Goal: Task Accomplishment & Management: Manage account settings

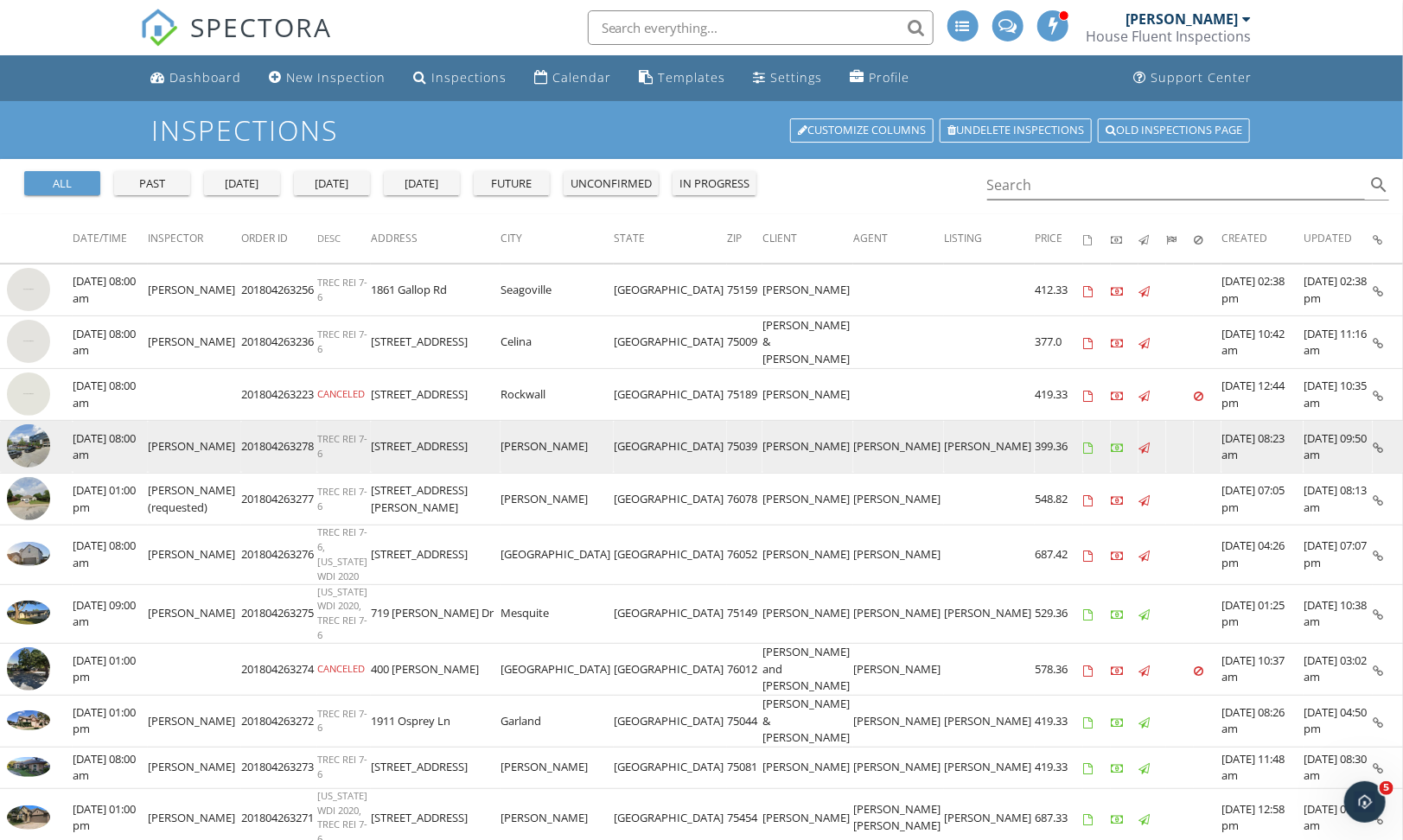
click at [39, 445] on img at bounding box center [28, 445] width 43 height 43
click at [34, 446] on img at bounding box center [28, 445] width 43 height 43
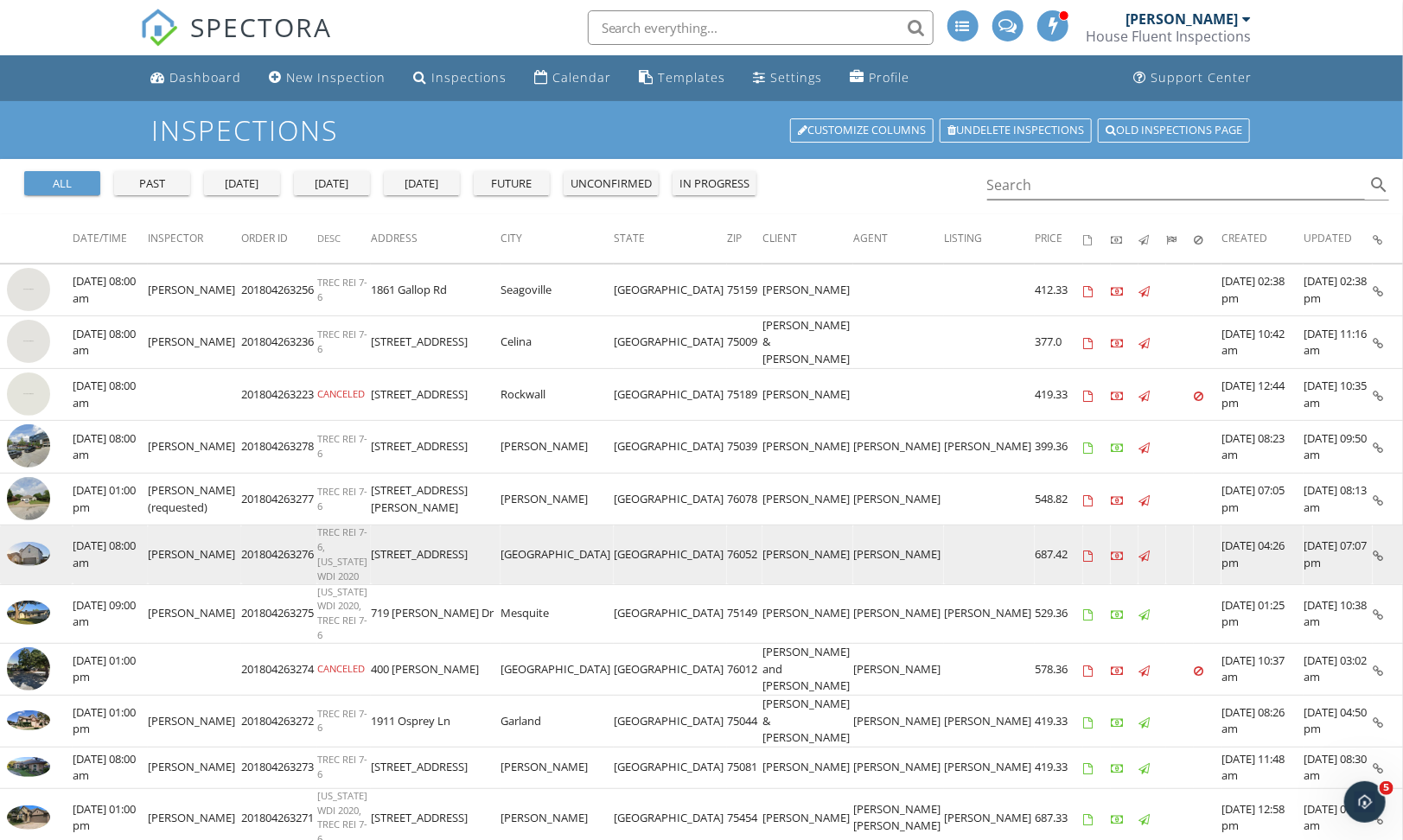
click at [23, 546] on img at bounding box center [28, 554] width 43 height 25
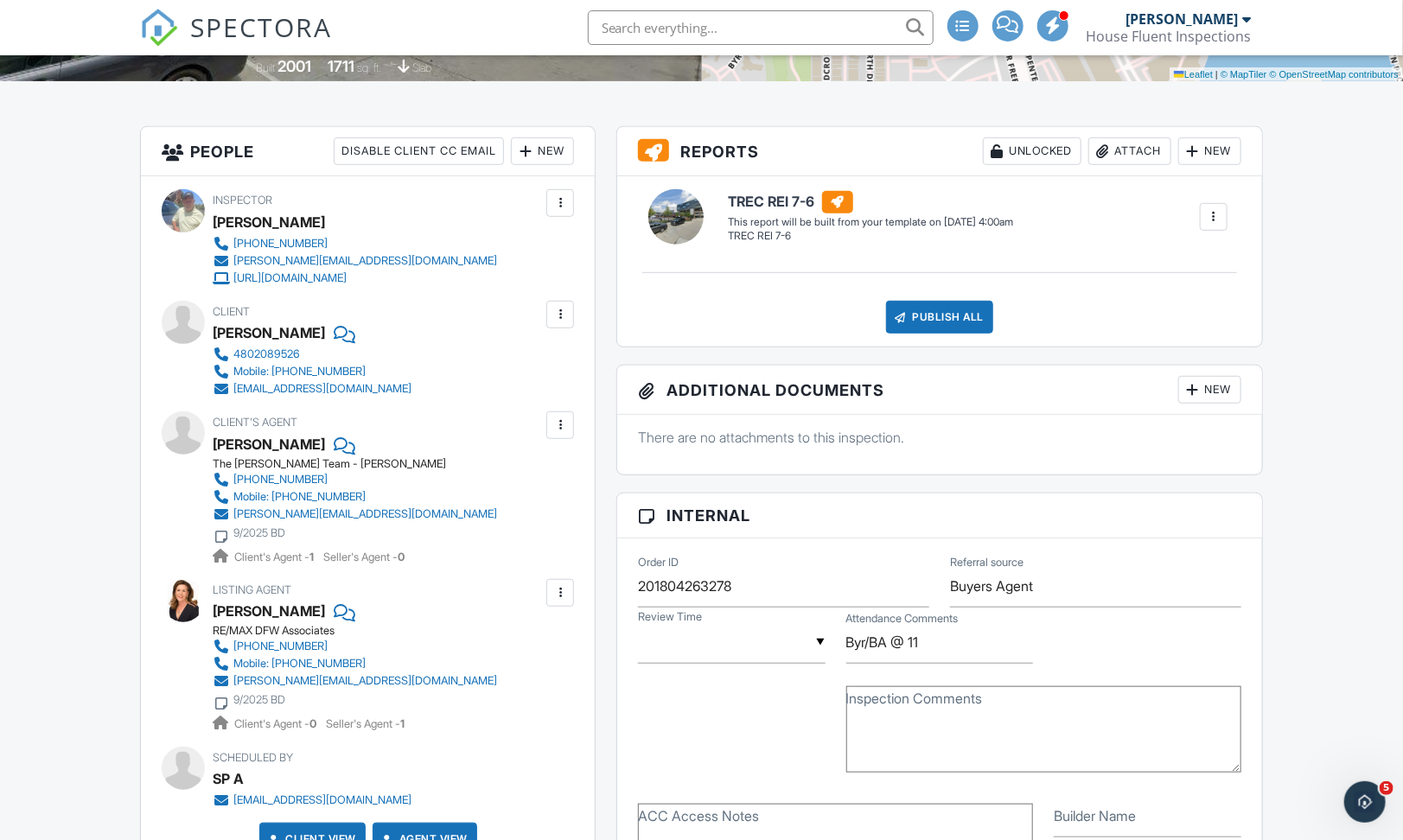
scroll to position [388, 0]
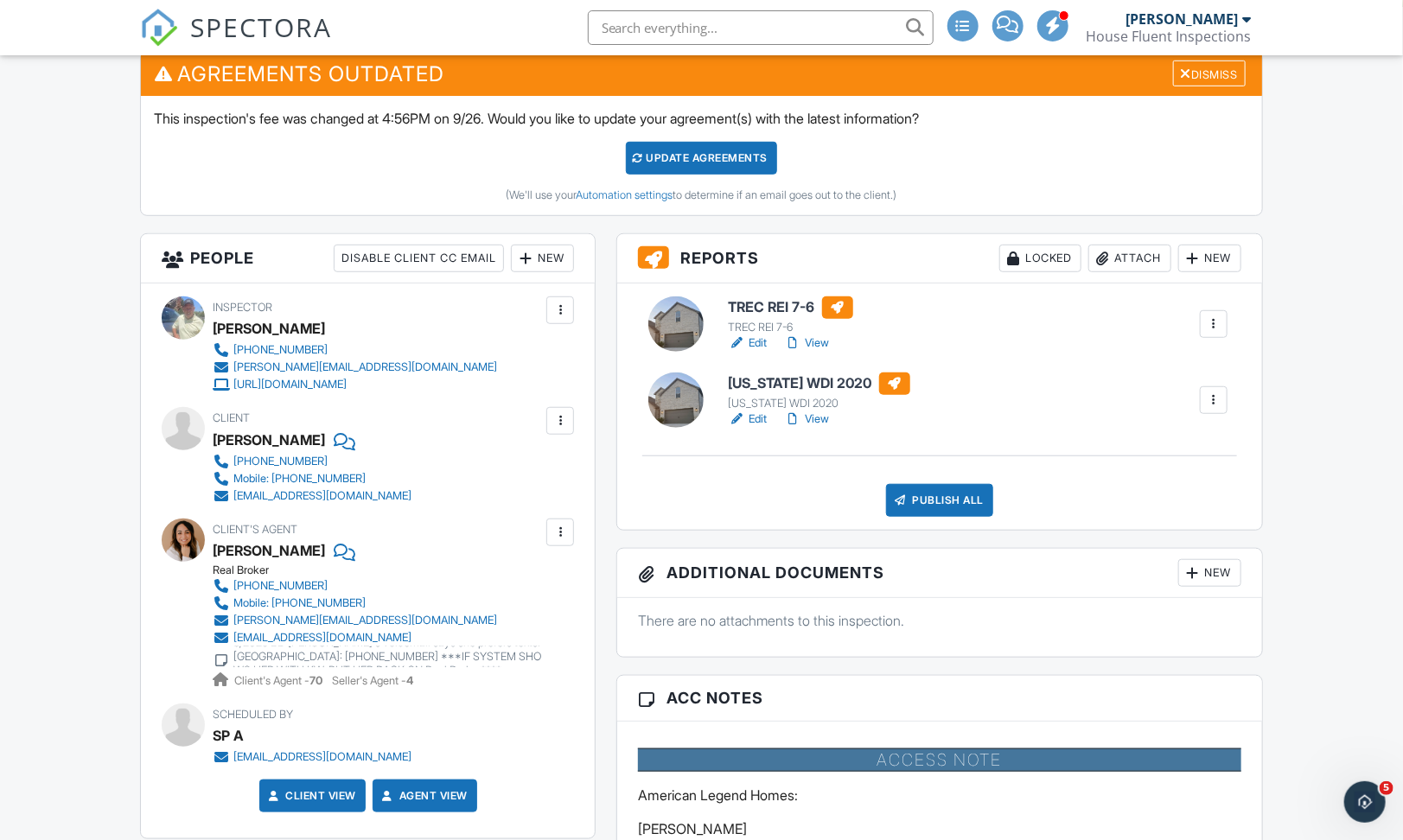
scroll to position [451, 0]
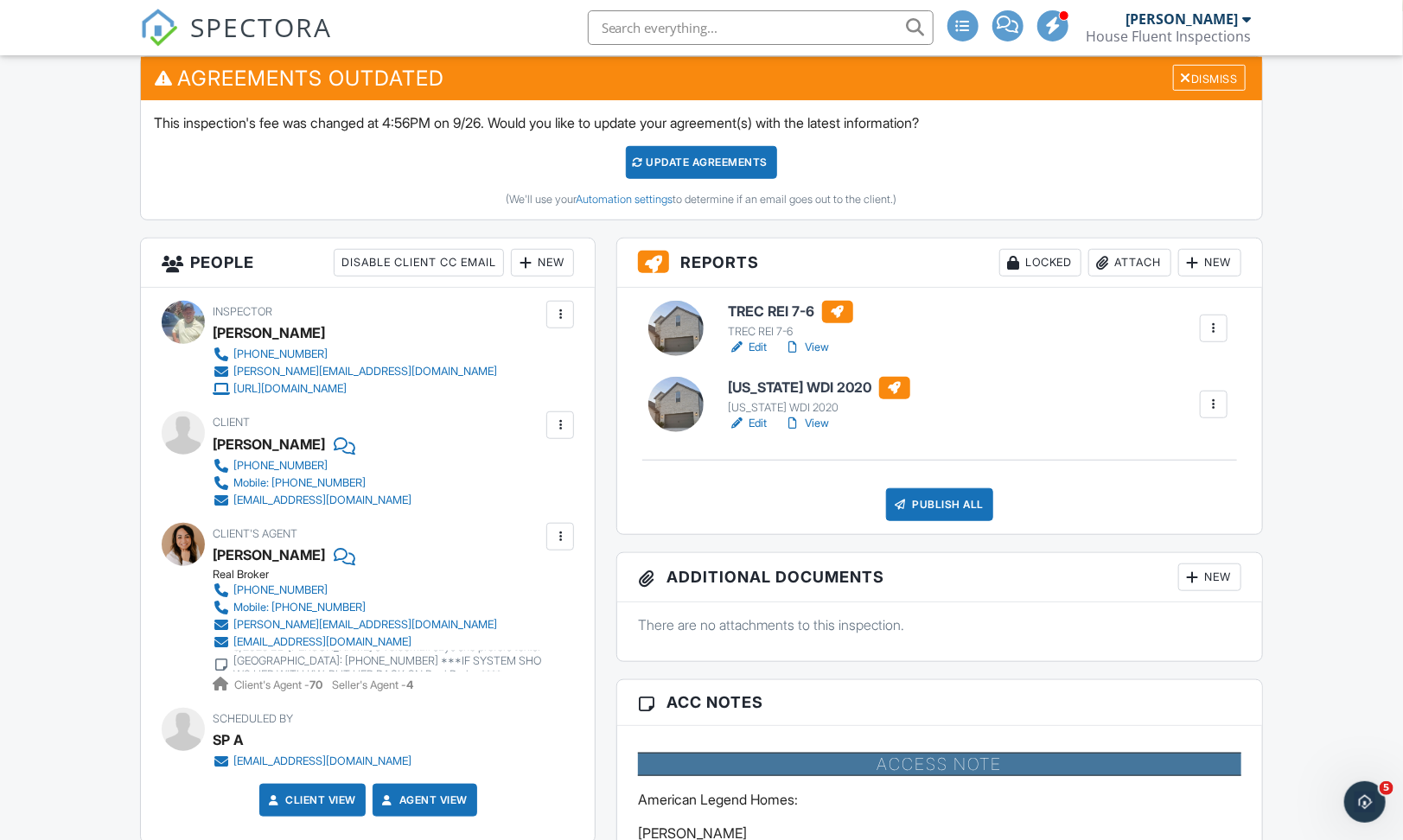
click at [824, 345] on link "View" at bounding box center [807, 347] width 45 height 18
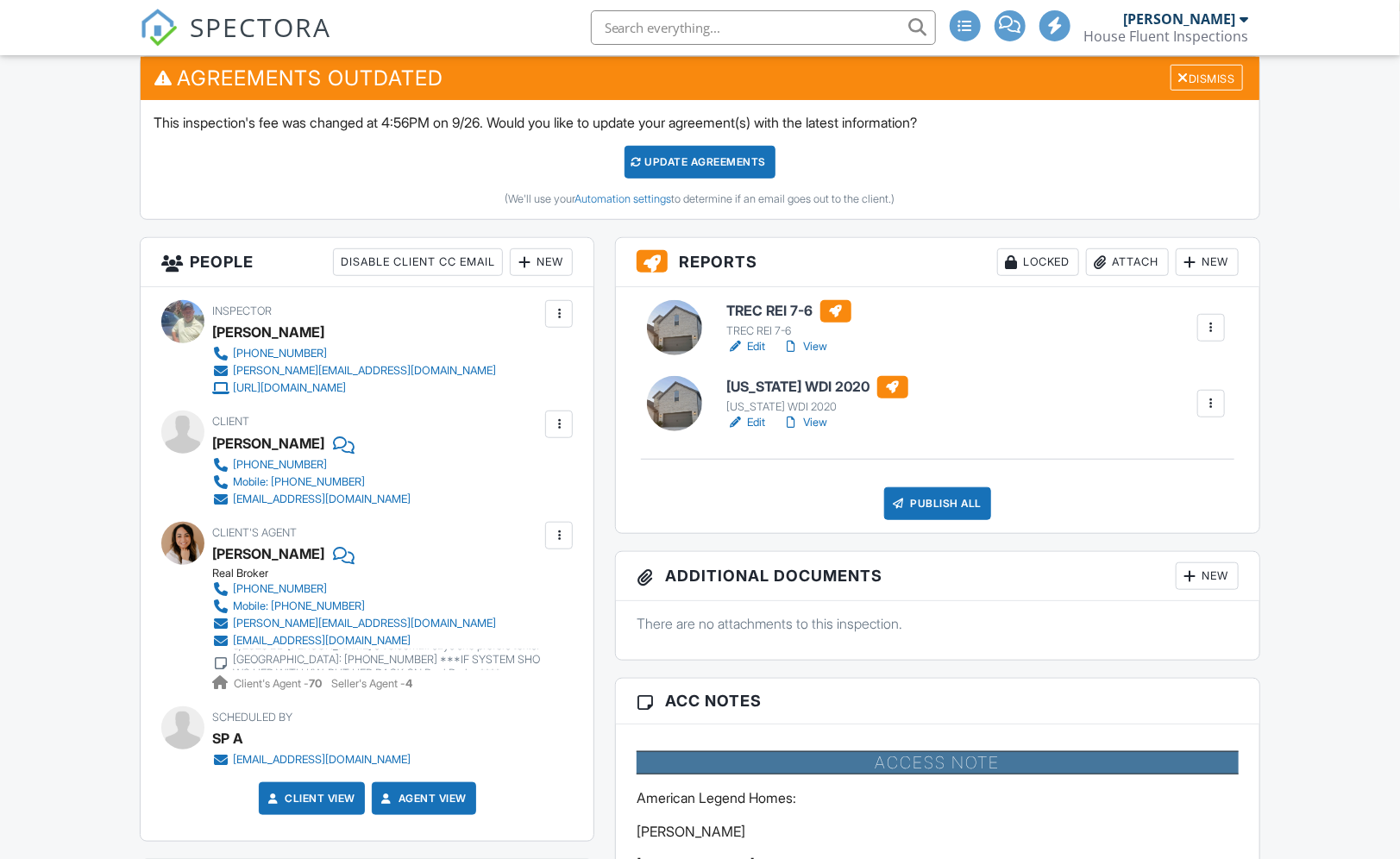
drag, startPoint x: 0, startPoint y: 0, endPoint x: 1206, endPoint y: 402, distance: 1271.2
click at [1206, 402] on div at bounding box center [1211, 403] width 18 height 17
click at [1154, 536] on div "Delete" at bounding box center [1159, 537] width 36 height 19
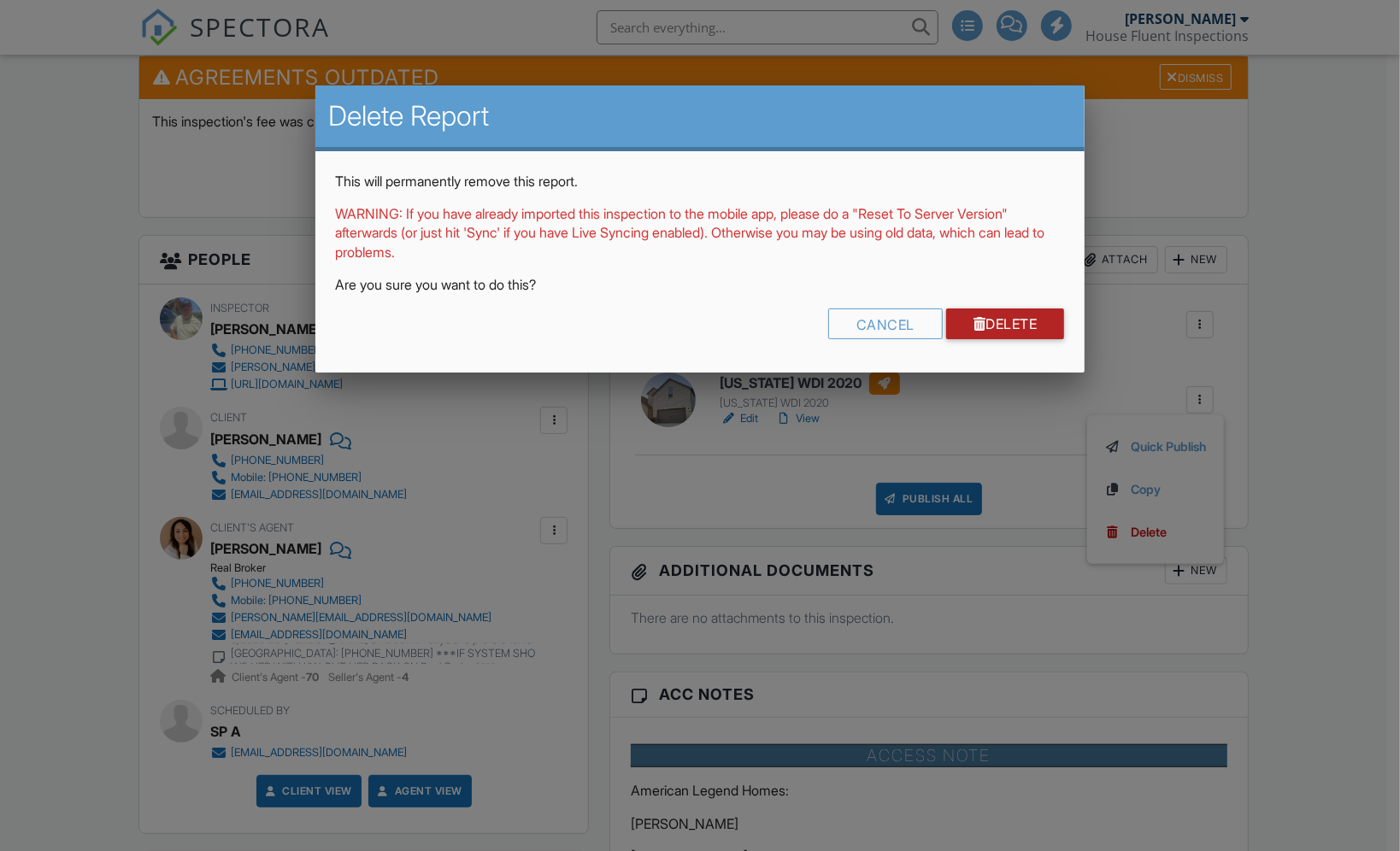
click at [998, 325] on link "Delete" at bounding box center [1005, 323] width 119 height 30
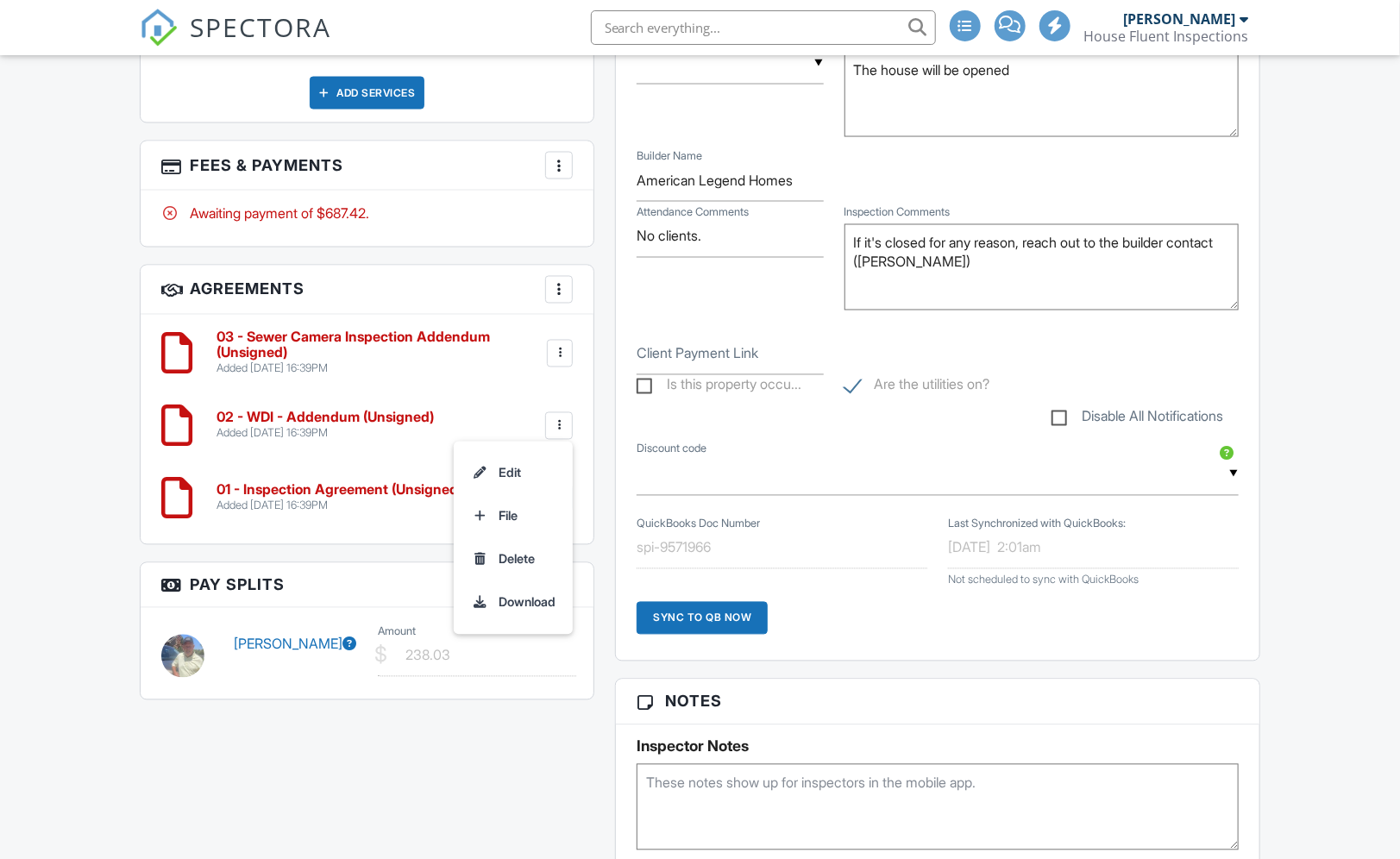
click at [502, 576] on li "Delete" at bounding box center [513, 559] width 98 height 43
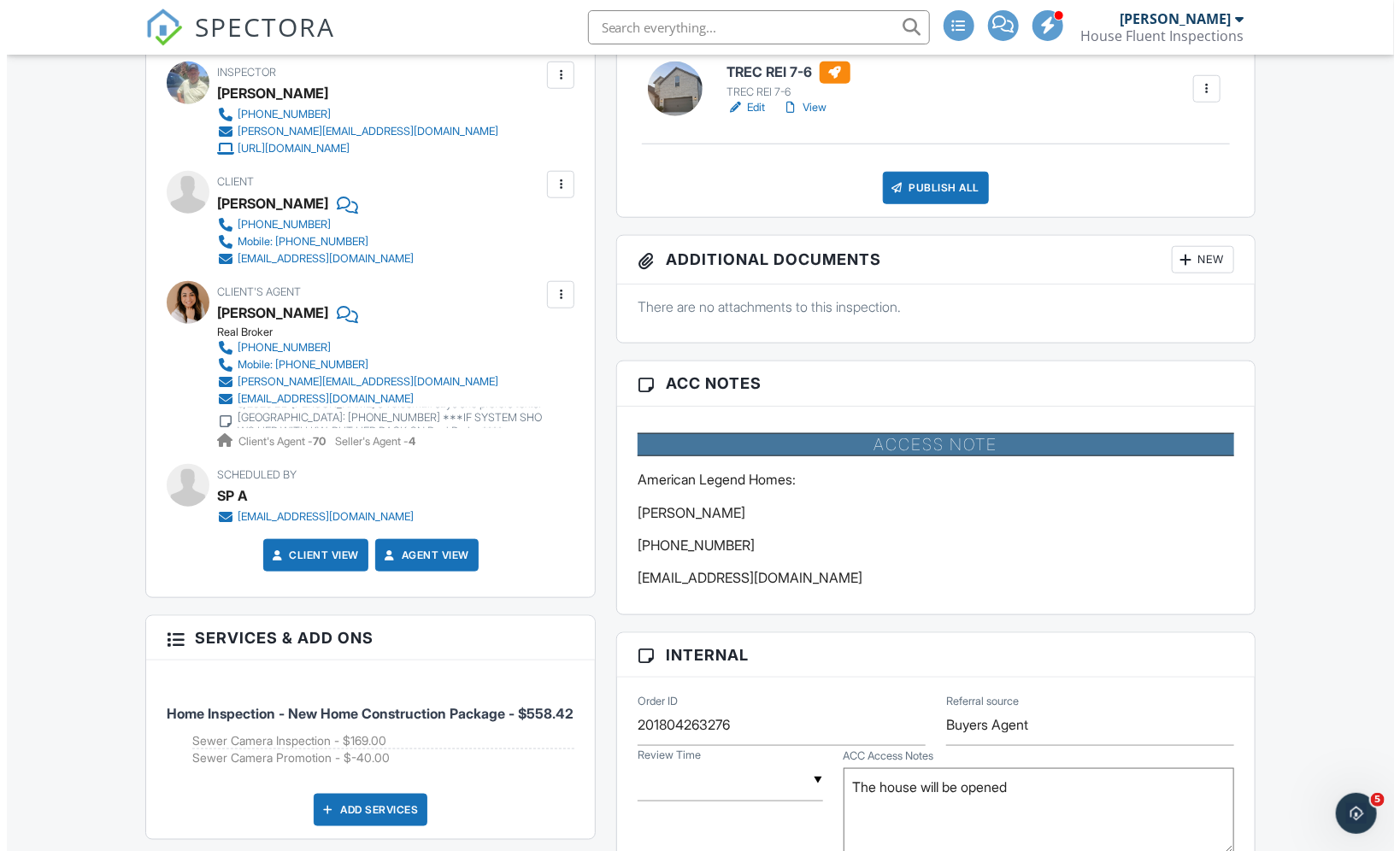
scroll to position [708, 0]
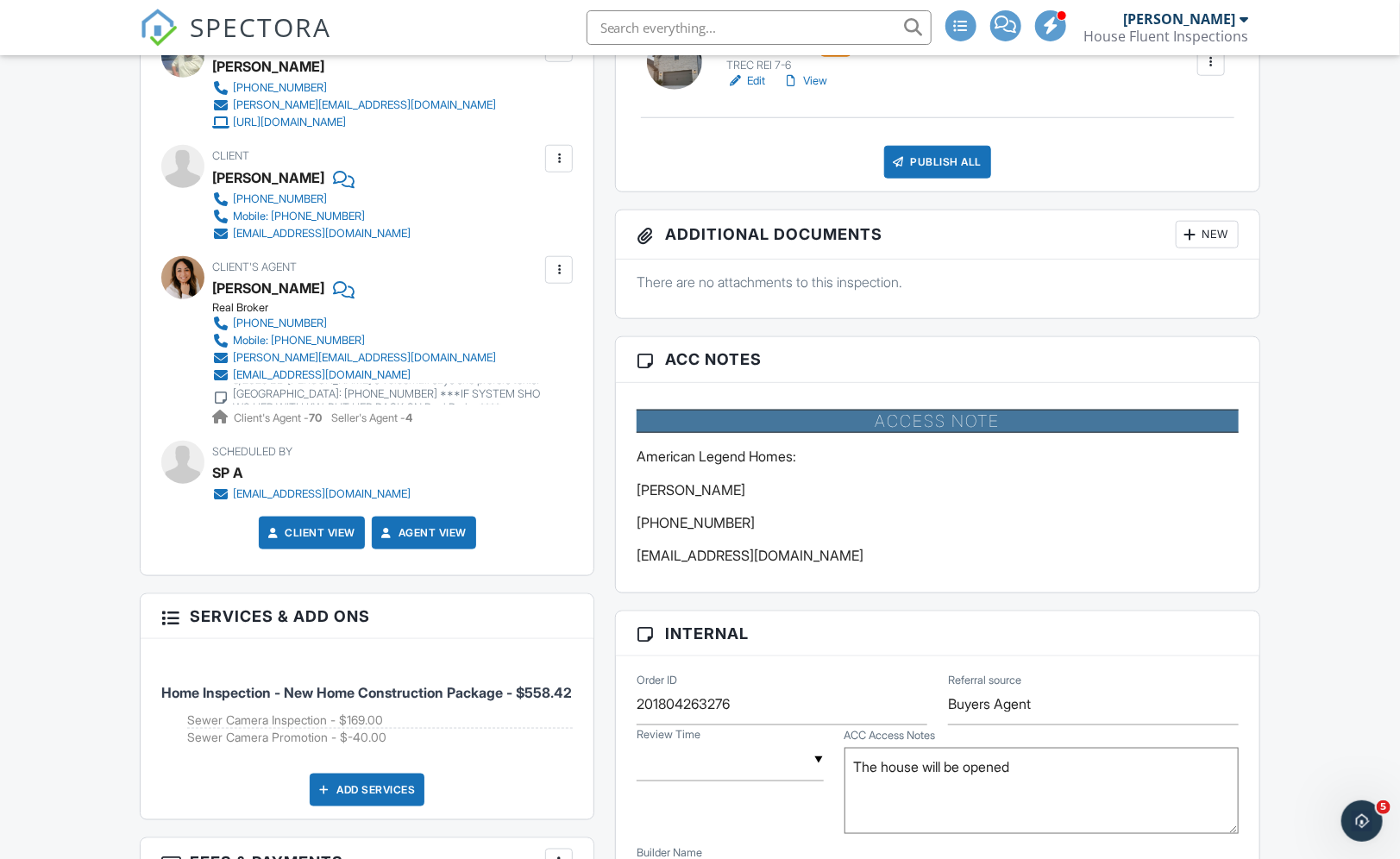
click at [557, 264] on div at bounding box center [559, 270] width 18 height 17
click at [519, 318] on li "Edit" at bounding box center [518, 322] width 88 height 43
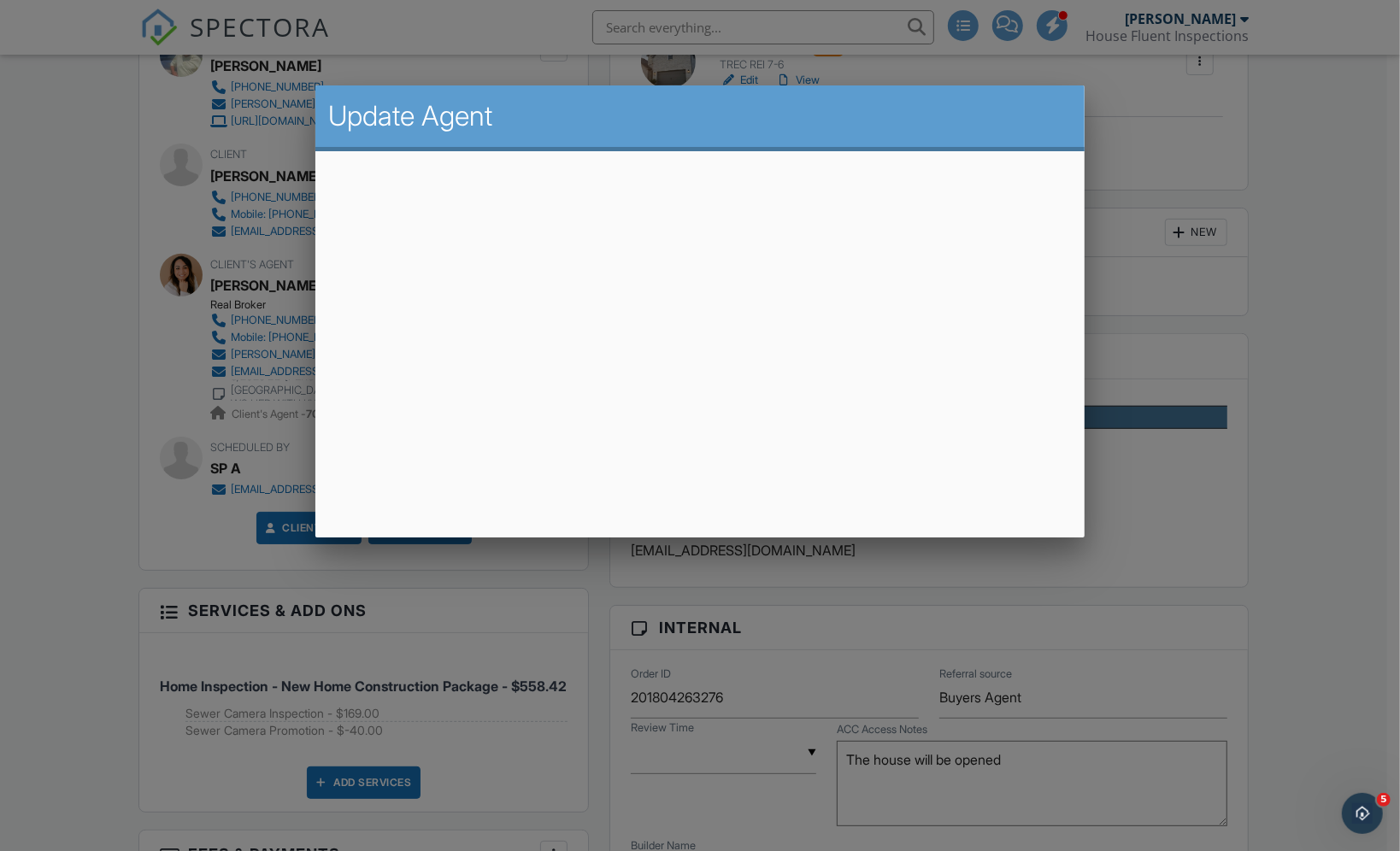
click at [1317, 224] on div at bounding box center [700, 445] width 1400 height 1063
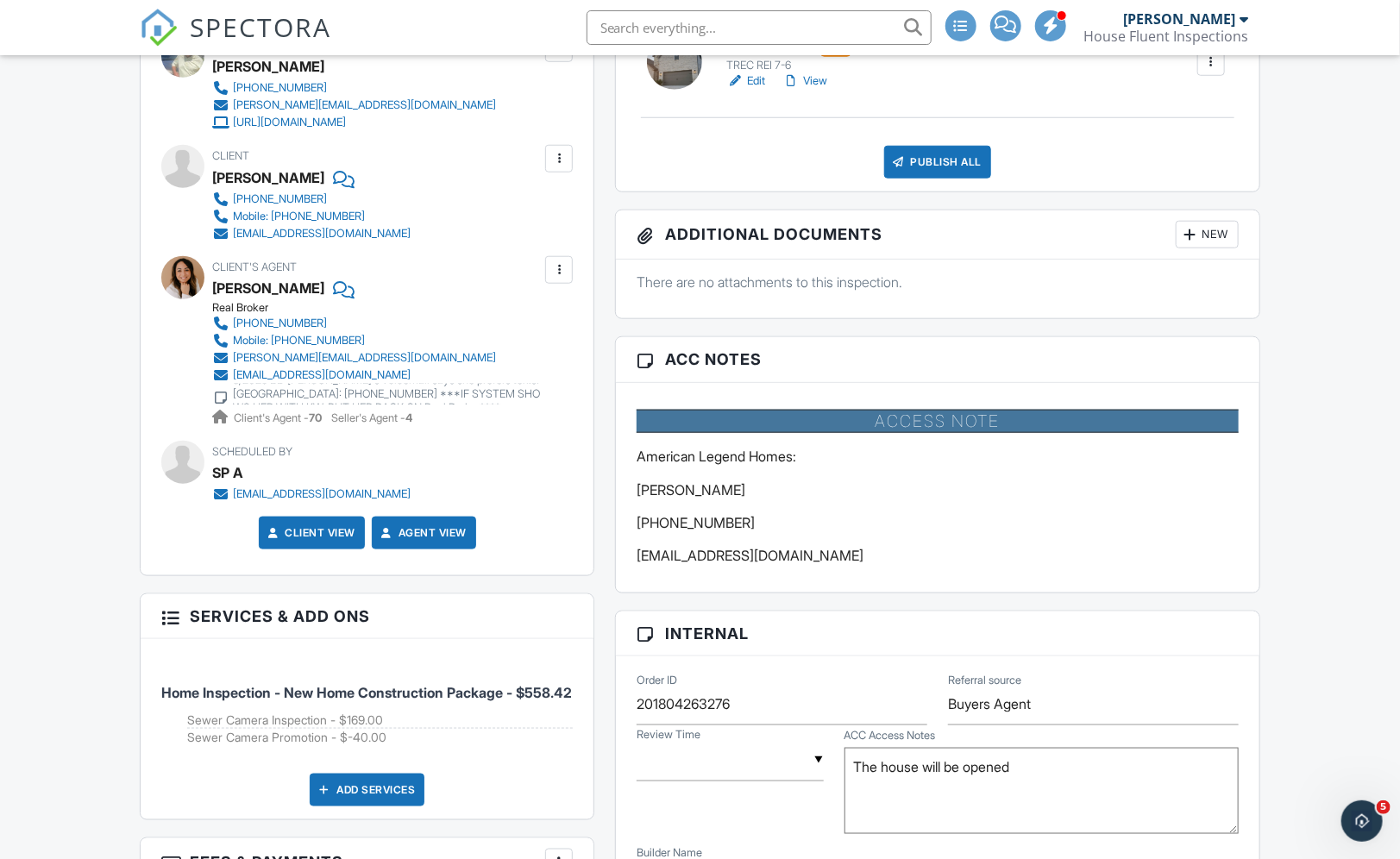
click at [561, 157] on div at bounding box center [559, 159] width 18 height 17
click at [513, 204] on li "Edit" at bounding box center [518, 211] width 88 height 43
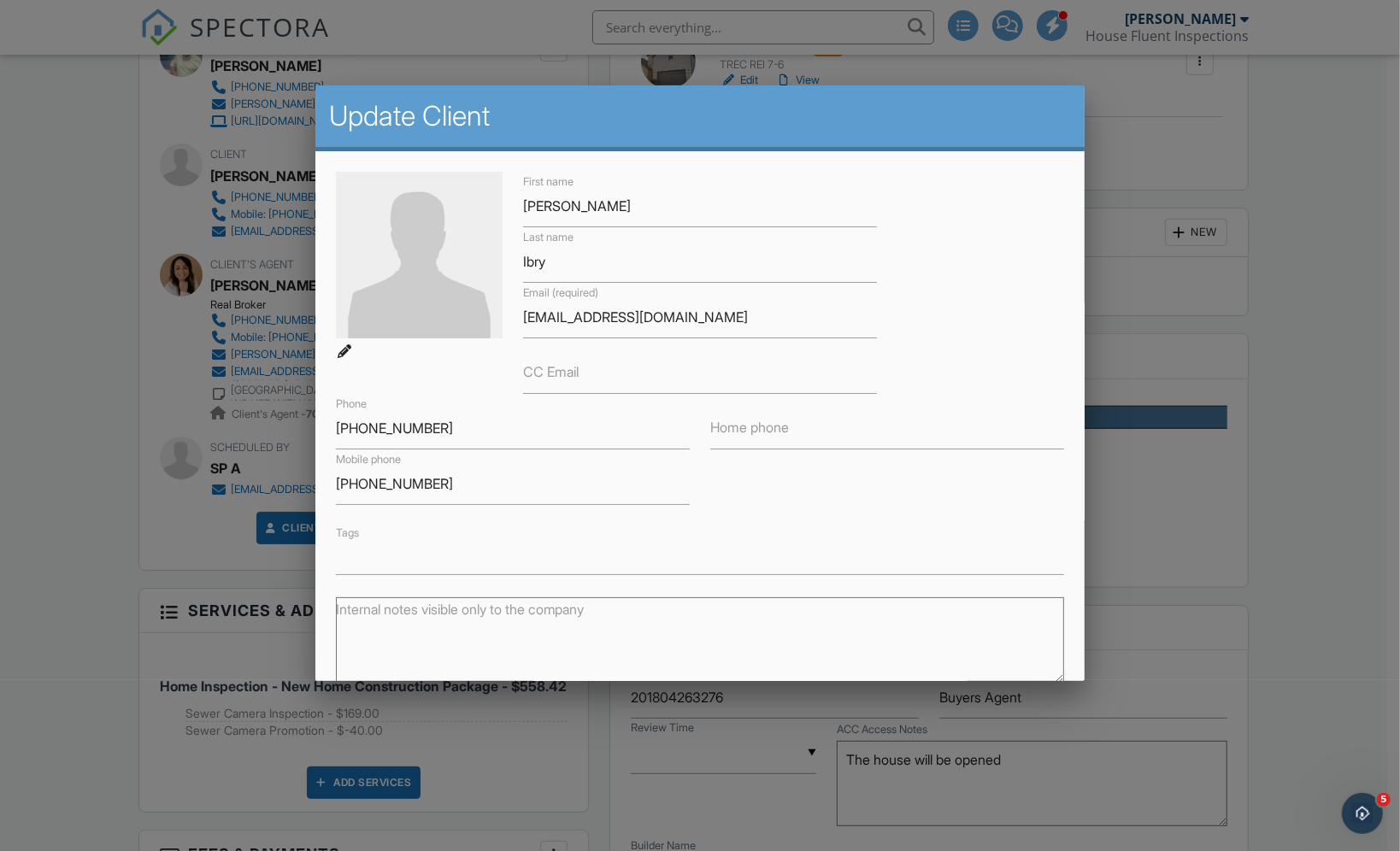
click at [538, 380] on label "CC Email" at bounding box center [550, 372] width 55 height 19
click at [538, 380] on input "CC Email" at bounding box center [700, 373] width 354 height 42
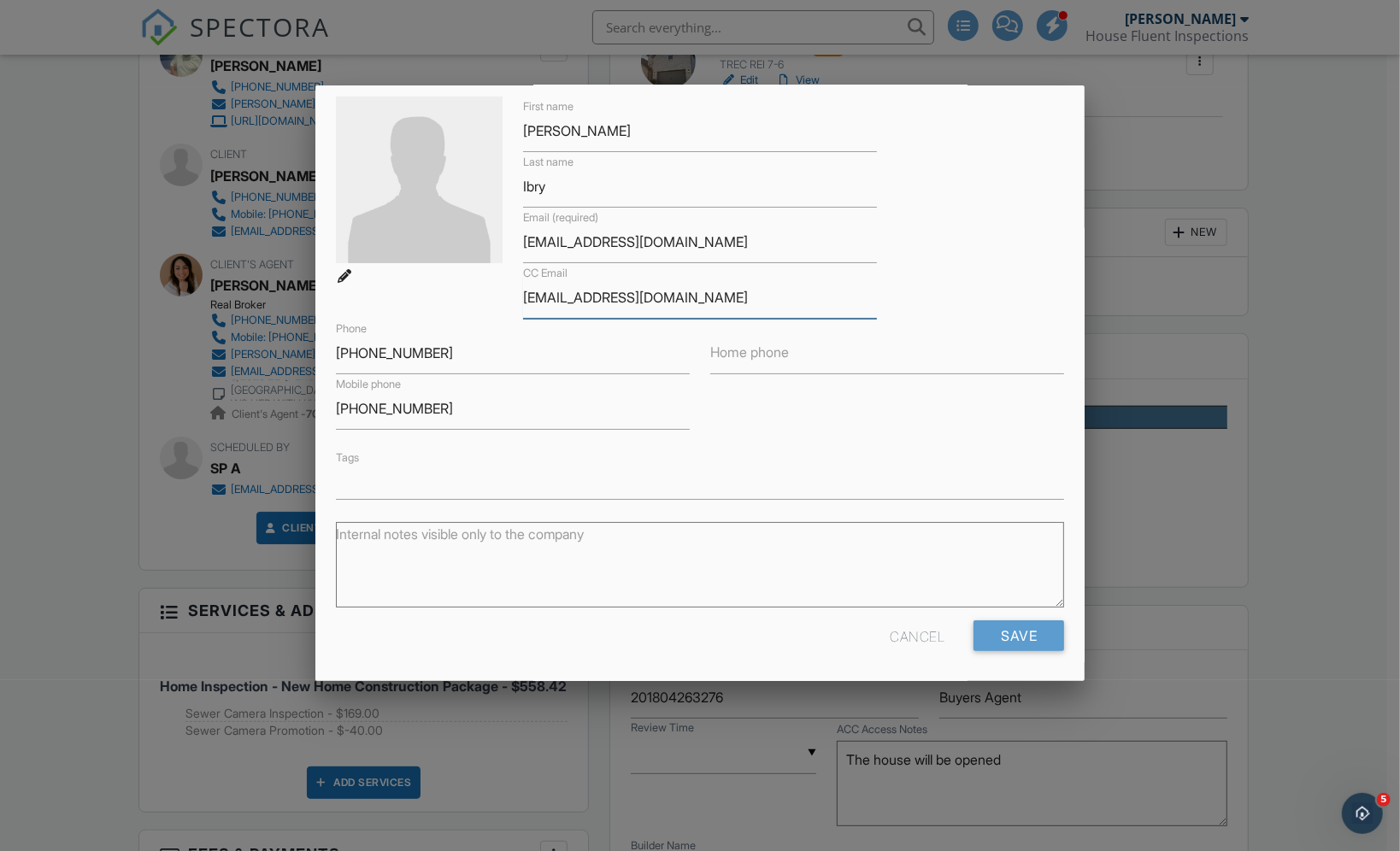
scroll to position [76, 0]
type input "[EMAIL_ADDRESS][DOMAIN_NAME]"
click at [1006, 638] on input "Save" at bounding box center [1019, 634] width 90 height 30
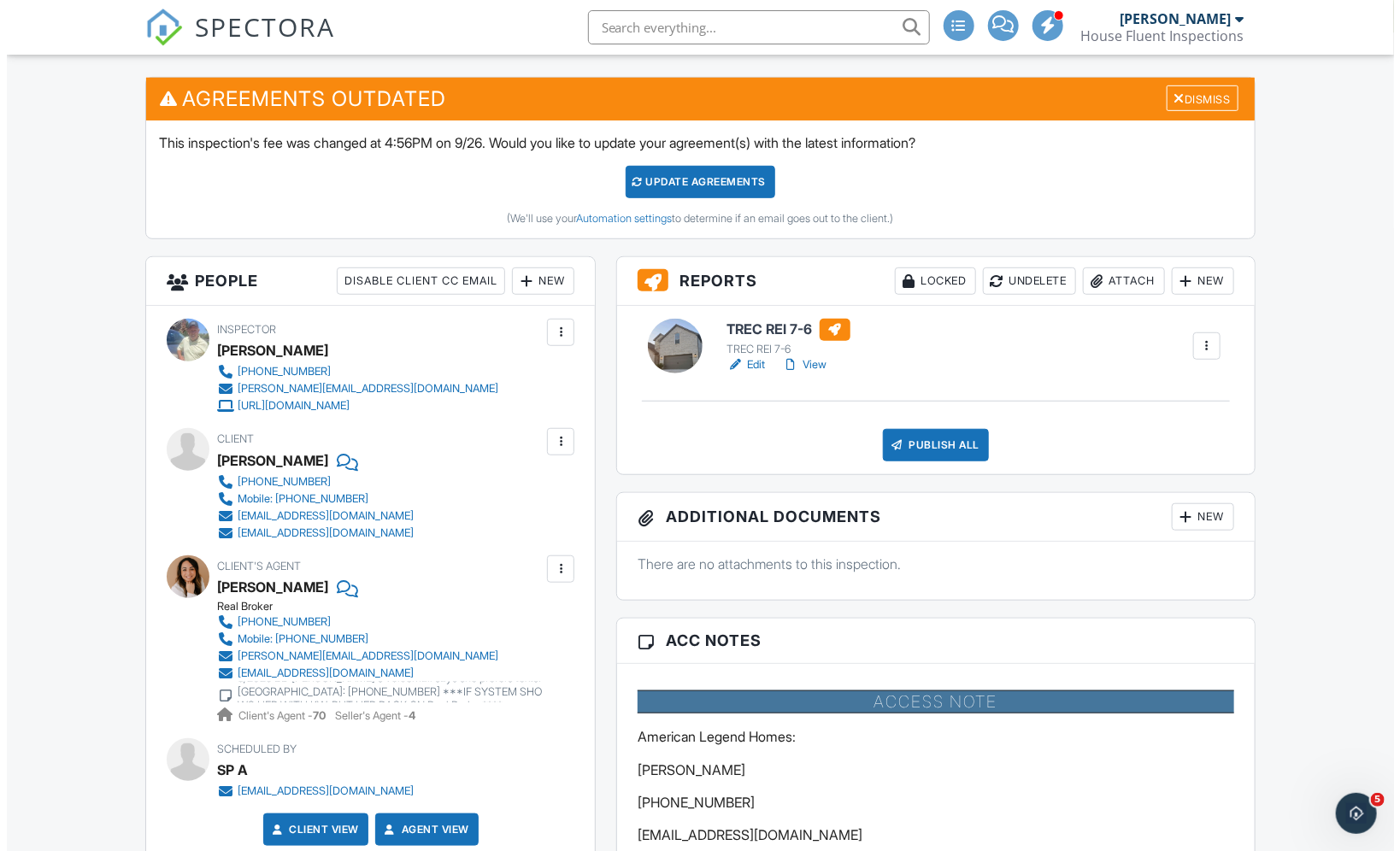
scroll to position [700, 0]
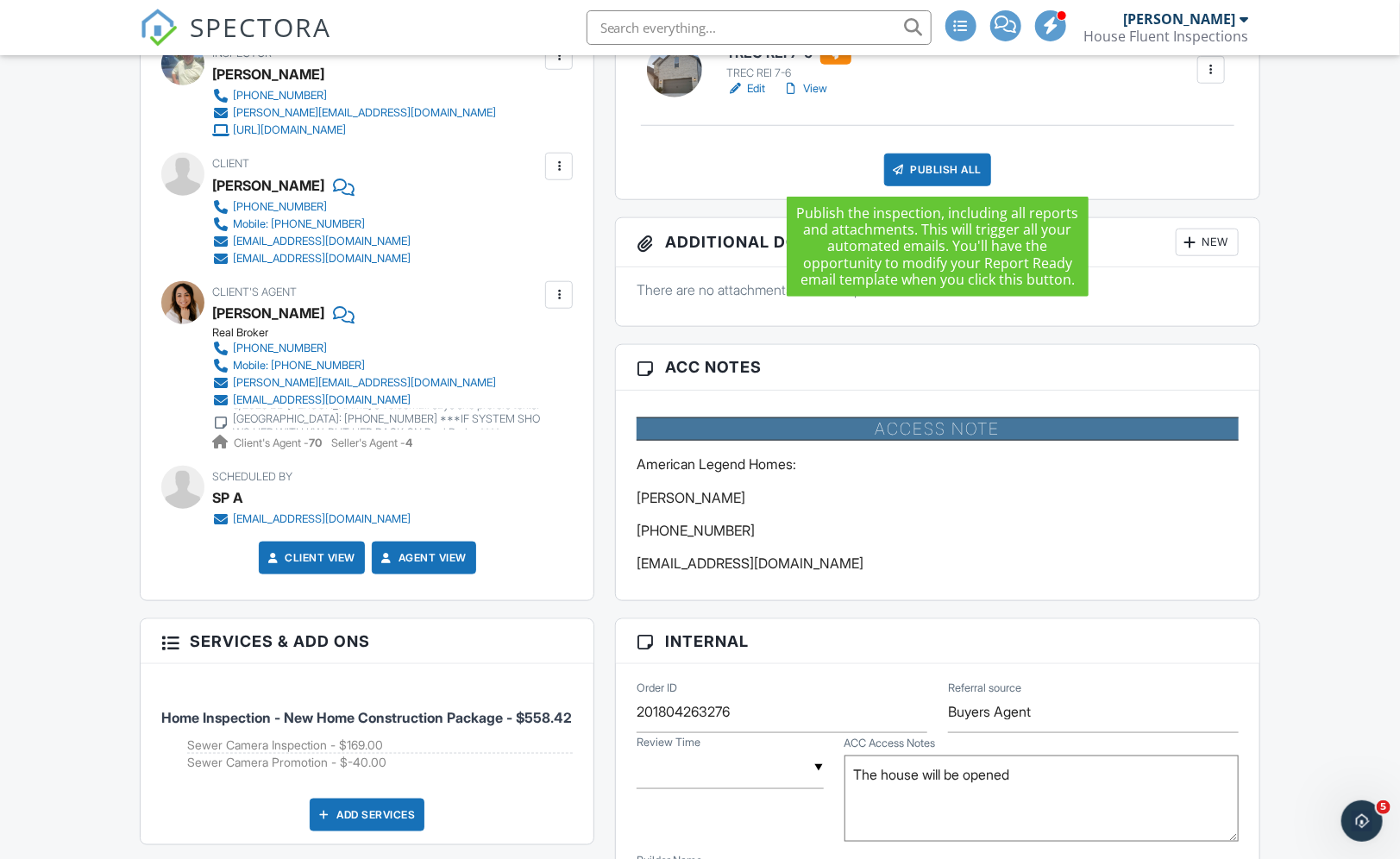
click at [936, 164] on div "Publish All" at bounding box center [937, 169] width 108 height 32
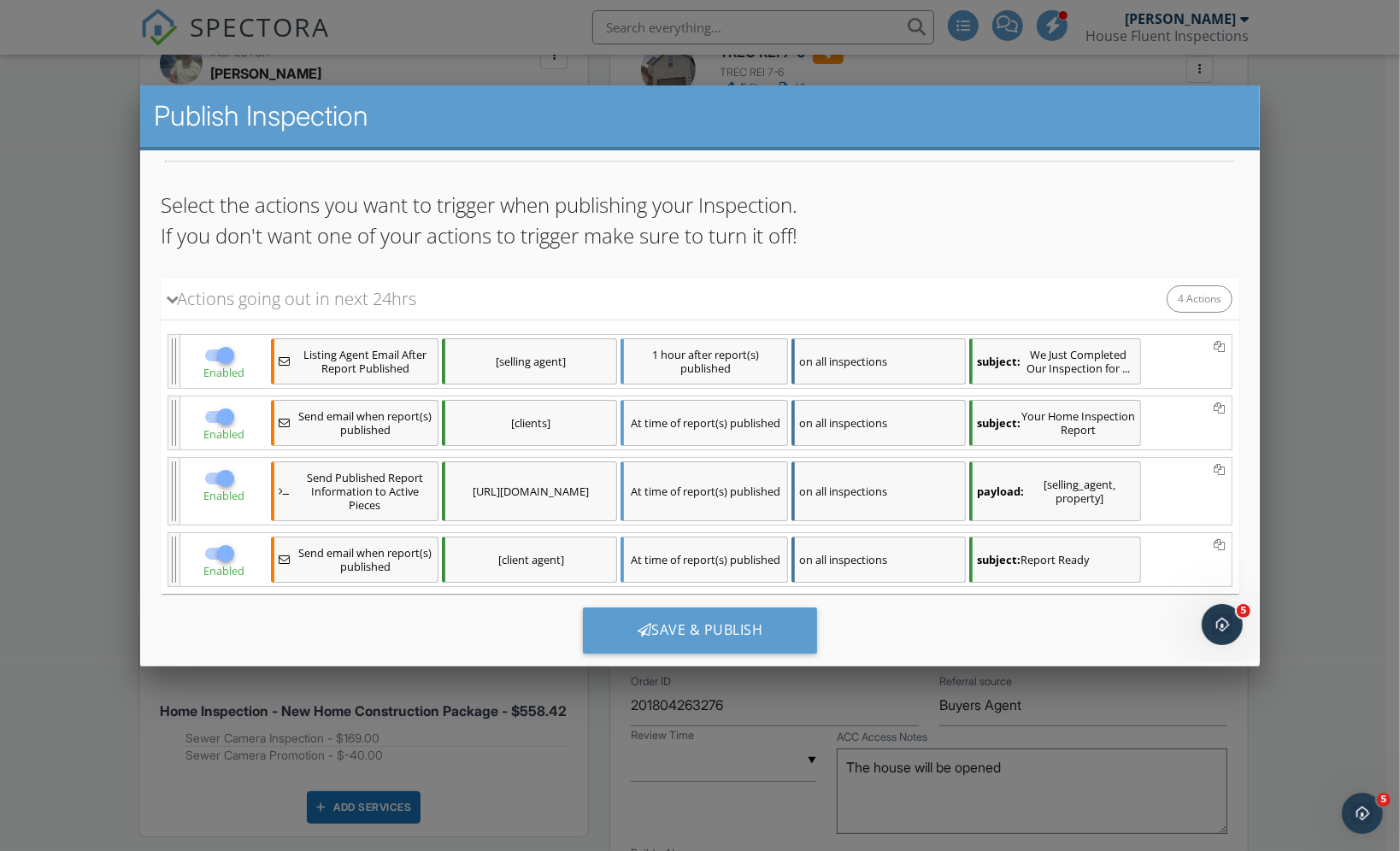
scroll to position [125, 0]
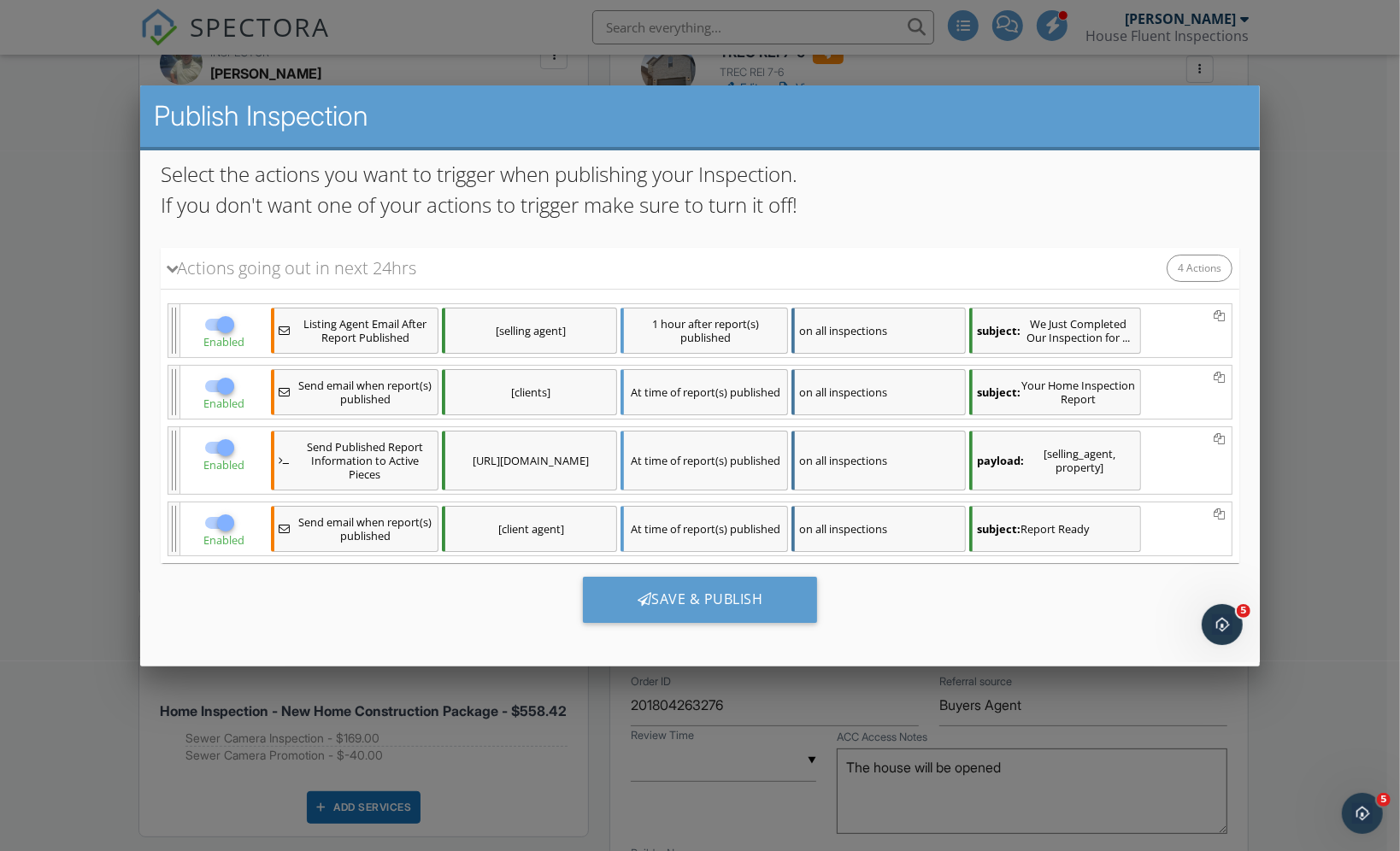
click at [702, 588] on div "Save & Publish" at bounding box center [699, 598] width 235 height 46
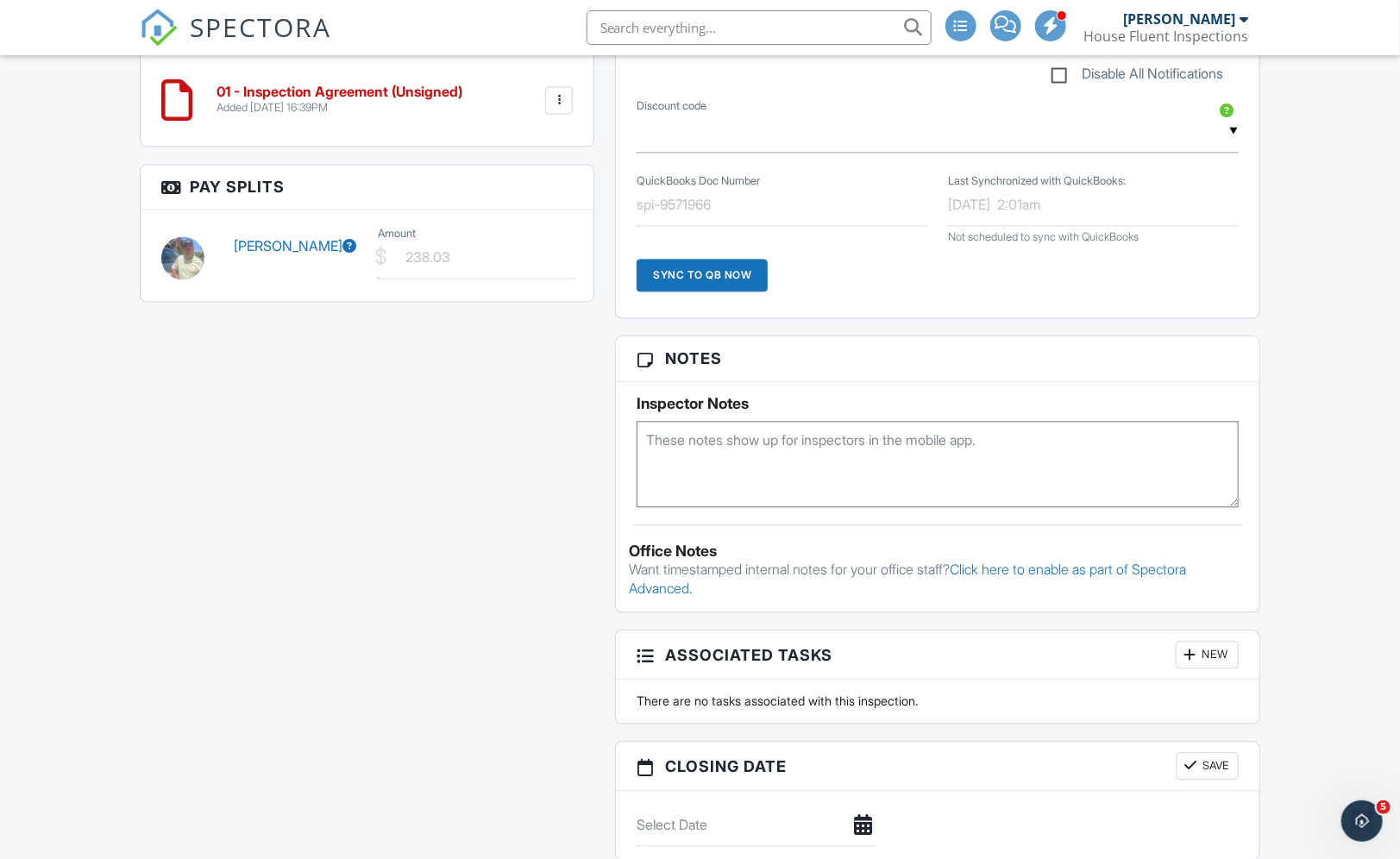
scroll to position [1778, 0]
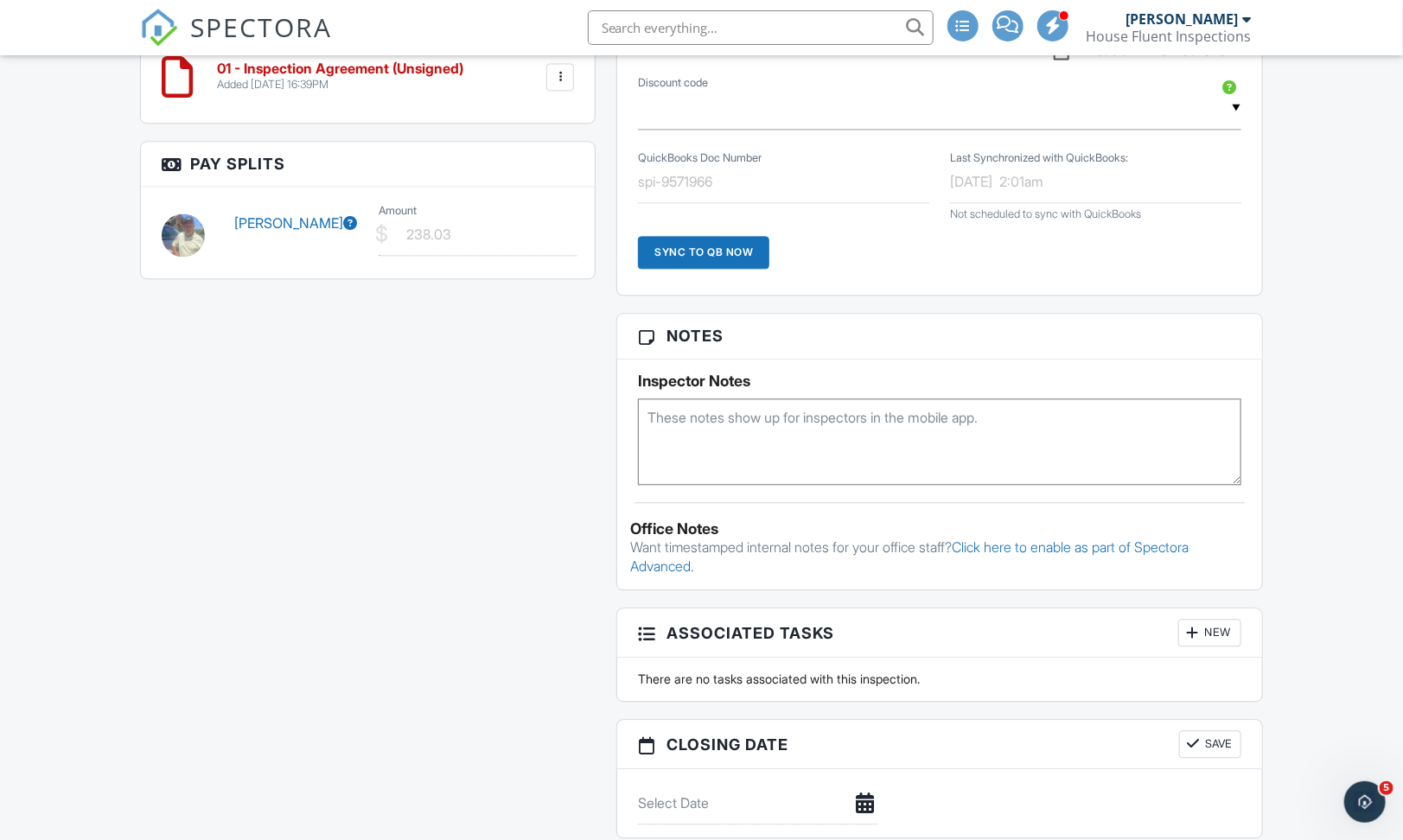
click at [0, 541] on div "Dashboard New Inspection Inspections Calendar Templates Settings Profile Suppor…" at bounding box center [702, 30] width 1403 height 3513
